Goal: Task Accomplishment & Management: Manage account settings

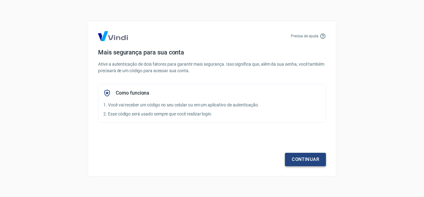
click at [306, 157] on link "Continuar" at bounding box center [305, 159] width 41 height 13
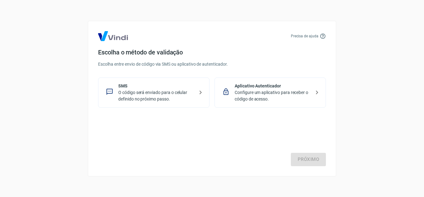
click at [163, 95] on p "O código será enviado para o celular definido no próximo passo." at bounding box center [156, 95] width 76 height 13
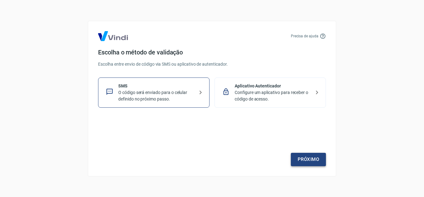
click at [306, 161] on link "Próximo" at bounding box center [308, 159] width 35 height 13
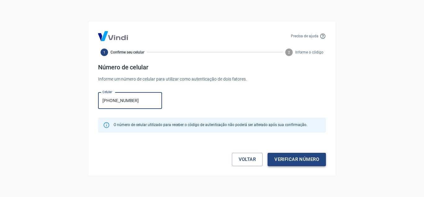
type input "[PHONE_NUMBER]"
click at [284, 156] on button "Verificar número" at bounding box center [297, 159] width 58 height 13
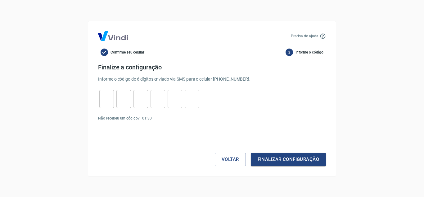
click at [108, 95] on input "tel" at bounding box center [106, 98] width 15 height 13
type input "9"
type input "1"
type input "5"
type input "4"
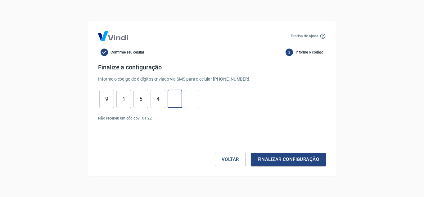
type input "9"
type input "7"
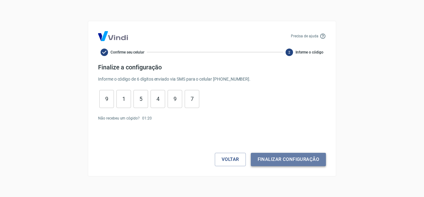
click at [297, 158] on button "Finalizar configuração" at bounding box center [288, 159] width 75 height 13
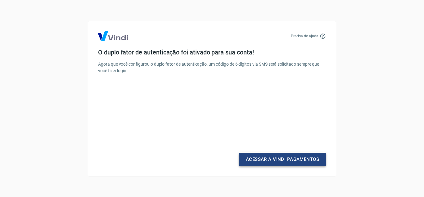
click at [297, 158] on link "Acessar a Vindi Pagamentos" at bounding box center [282, 159] width 87 height 13
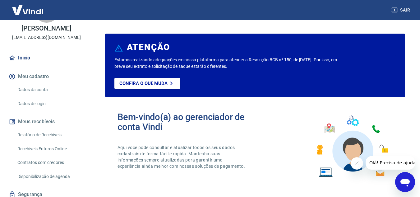
scroll to position [50, 0]
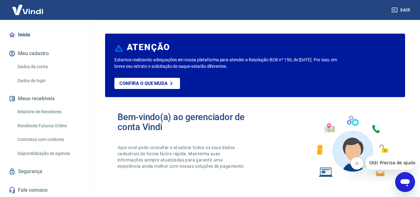
click at [43, 55] on button "Meu cadastro" at bounding box center [46, 54] width 78 height 14
